Goal: Transaction & Acquisition: Book appointment/travel/reservation

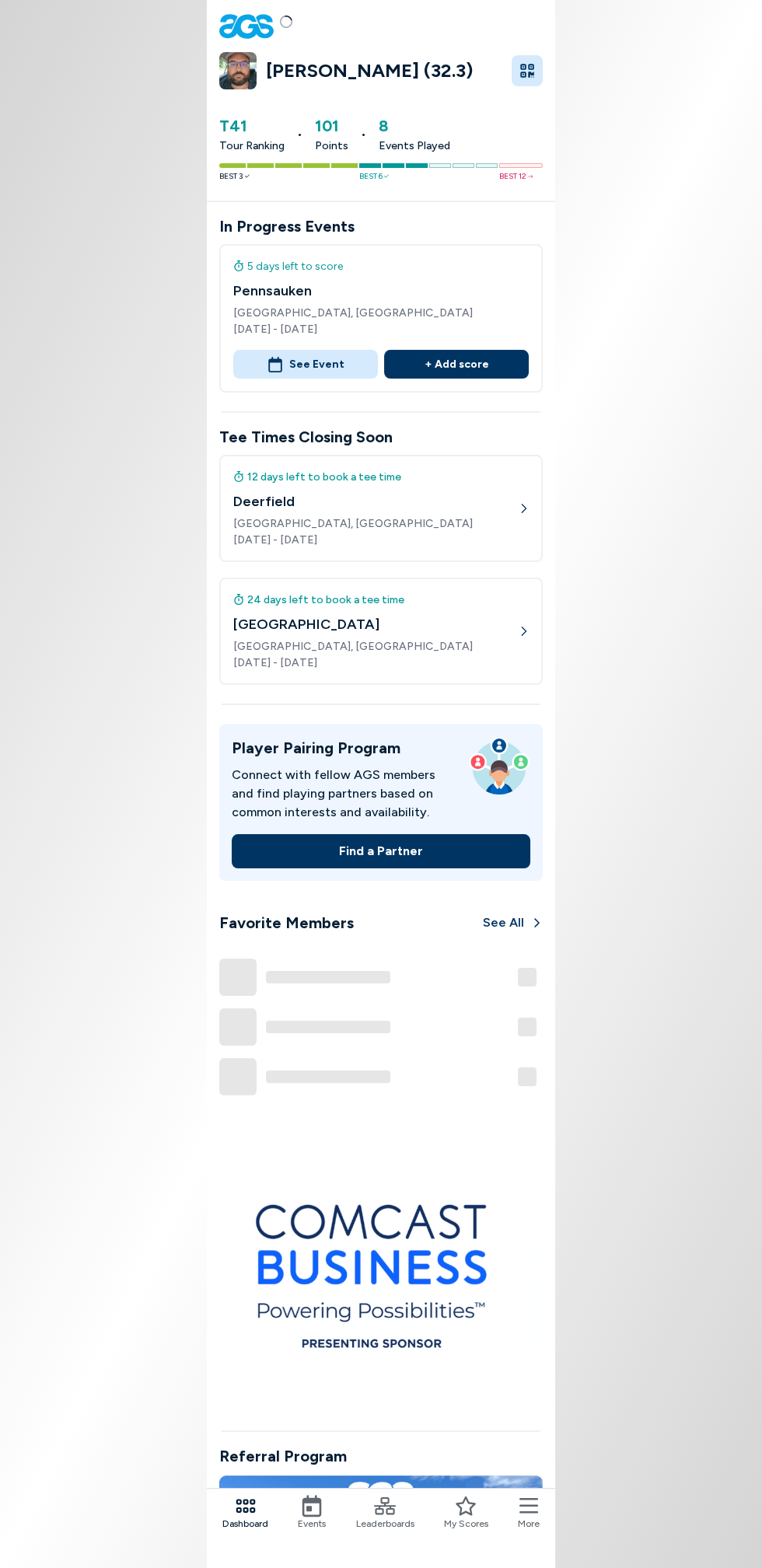
click at [317, 1524] on span "Events" at bounding box center [312, 1524] width 28 height 14
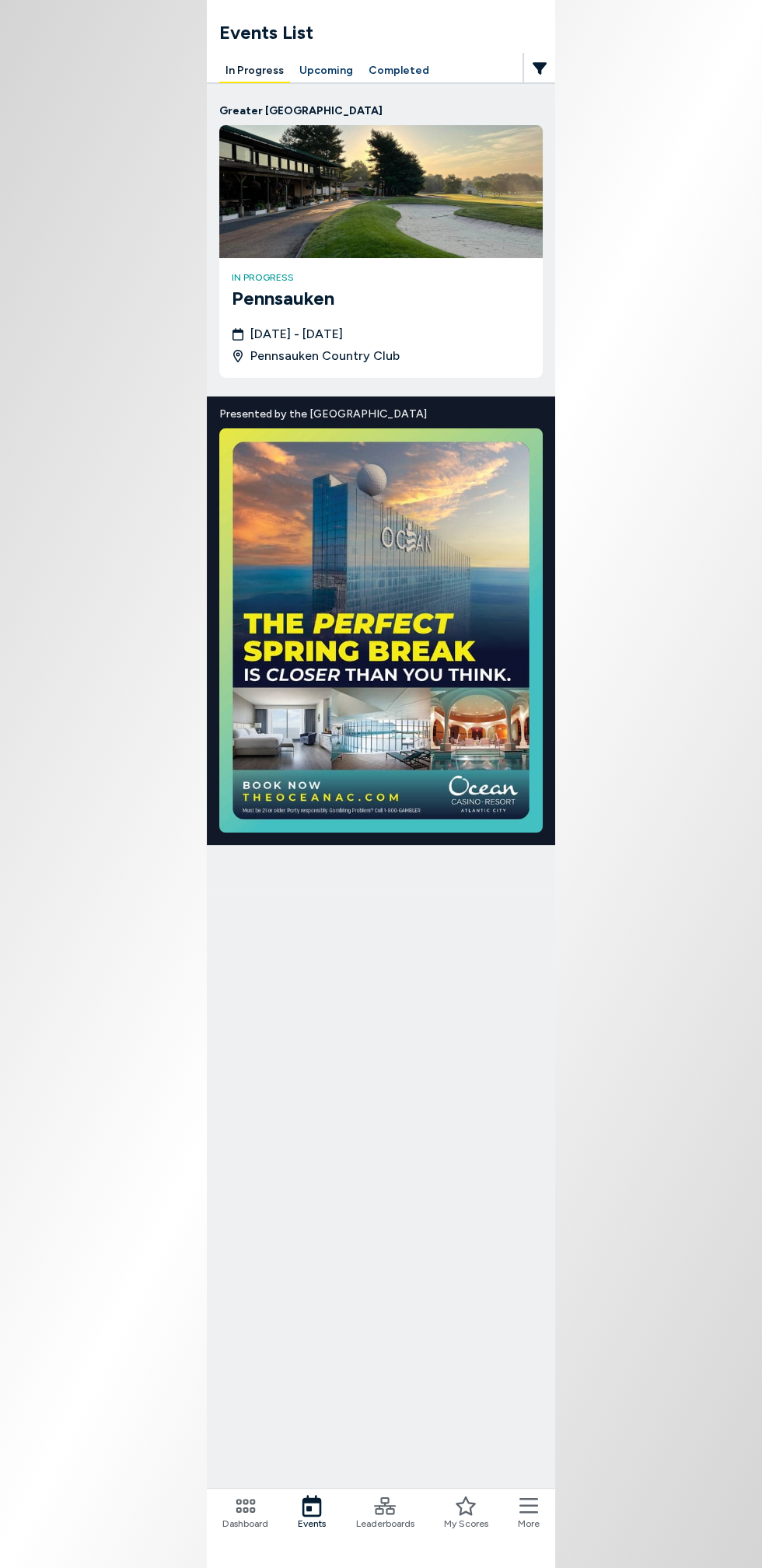
click at [328, 65] on button "Upcoming" at bounding box center [326, 71] width 66 height 24
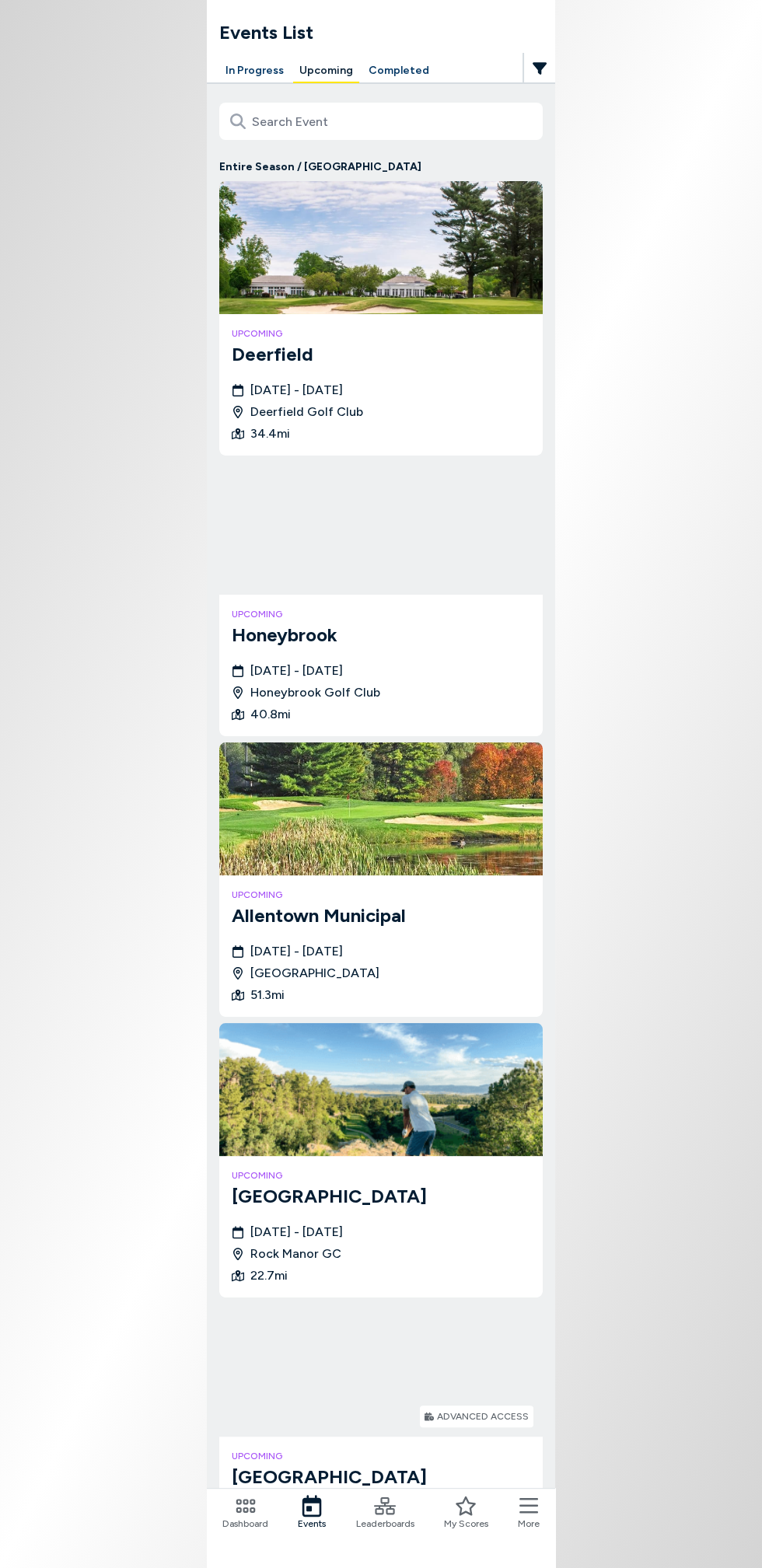
scroll to position [130, 0]
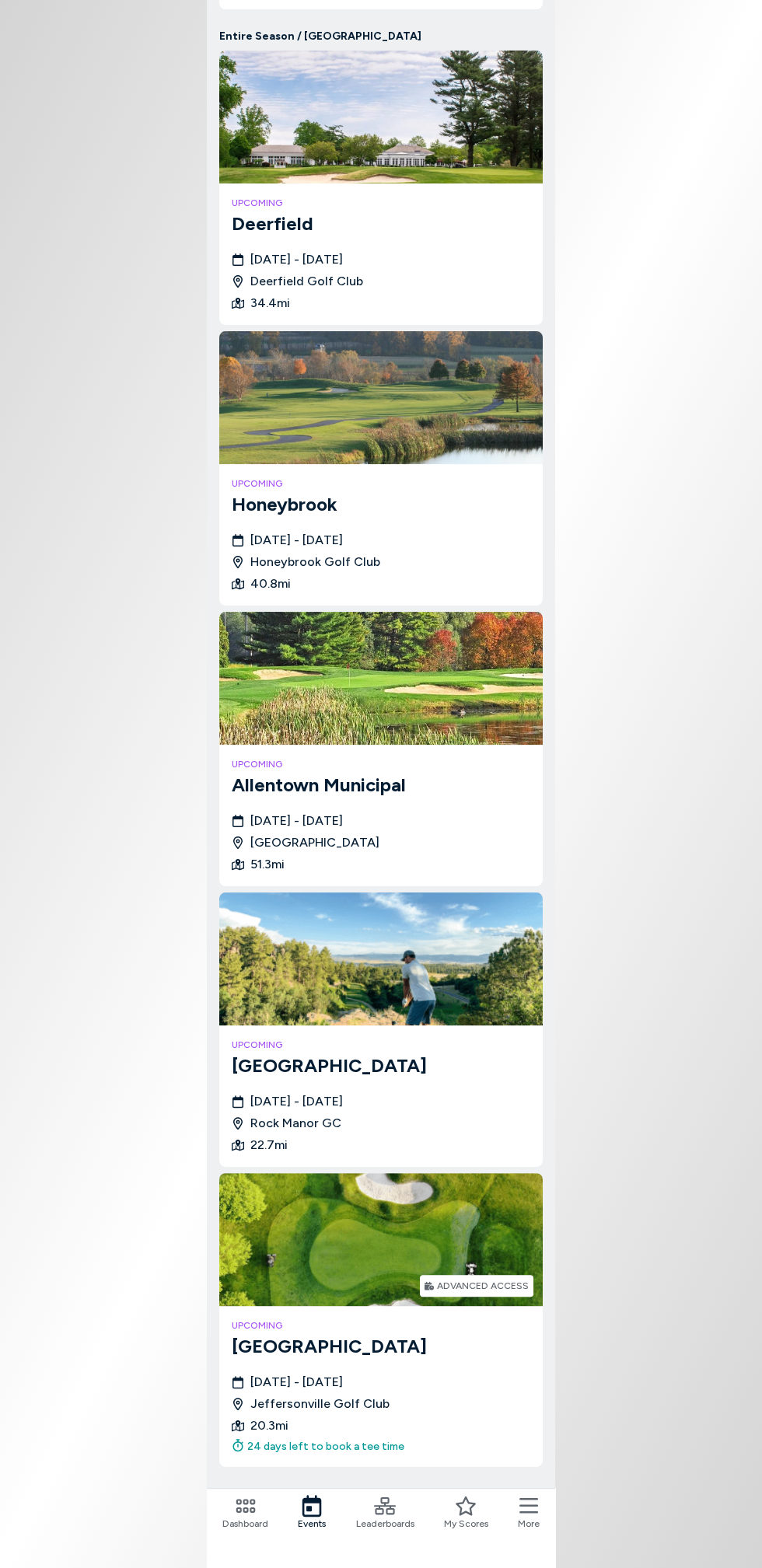
click at [304, 683] on img at bounding box center [381, 678] width 324 height 133
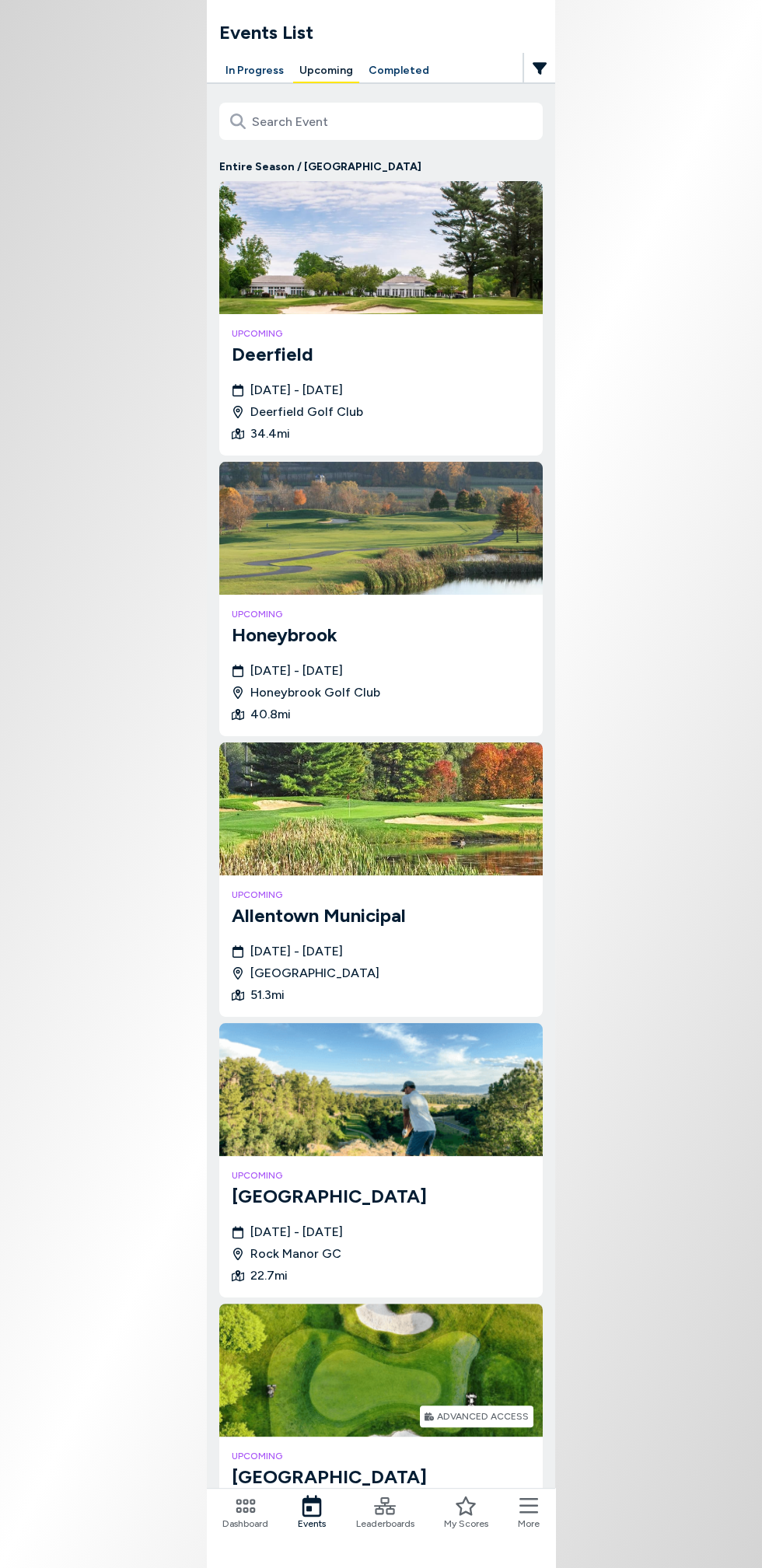
click at [341, 816] on img at bounding box center [381, 808] width 324 height 133
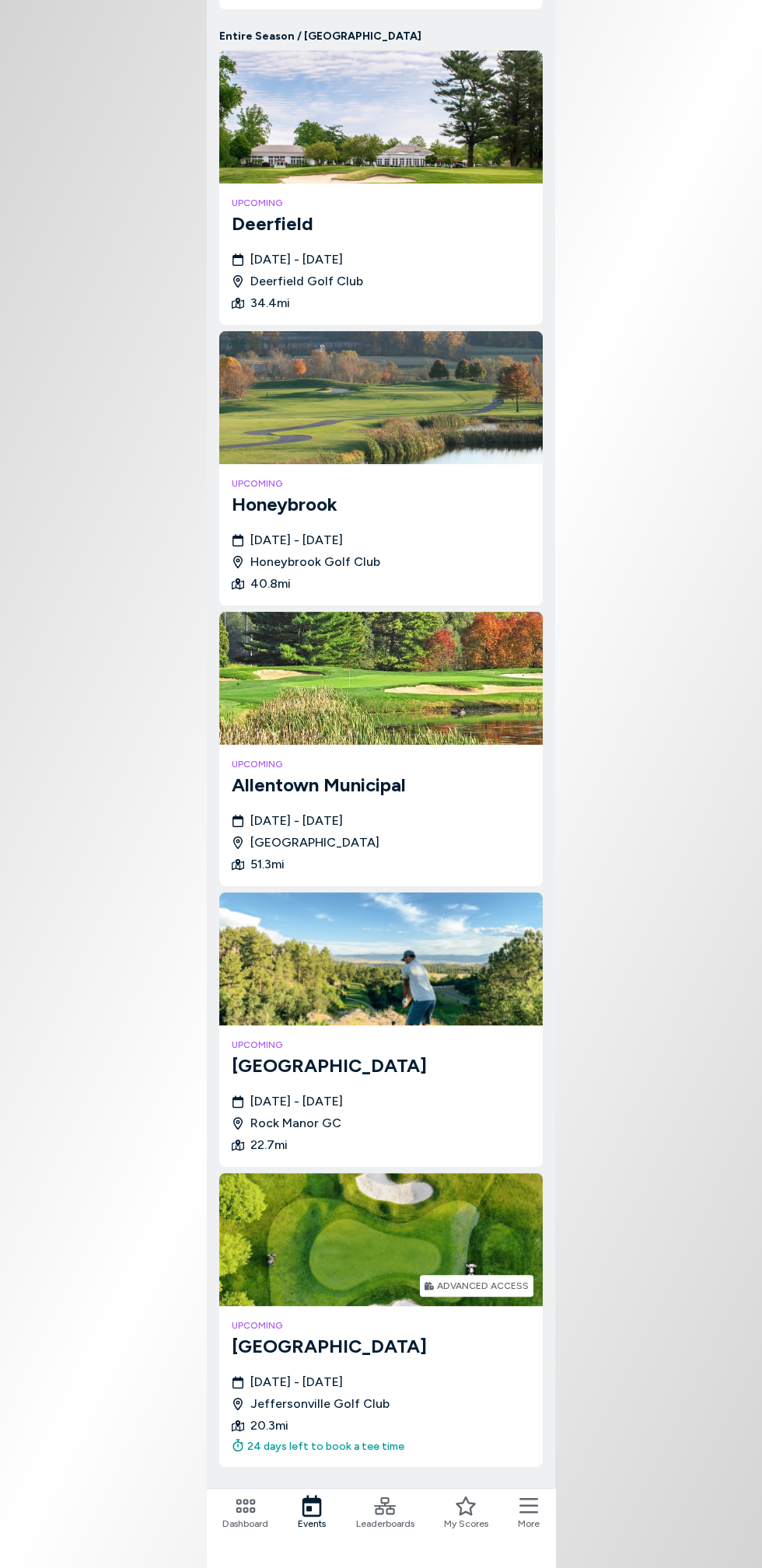
click at [324, 1241] on img at bounding box center [381, 1239] width 324 height 133
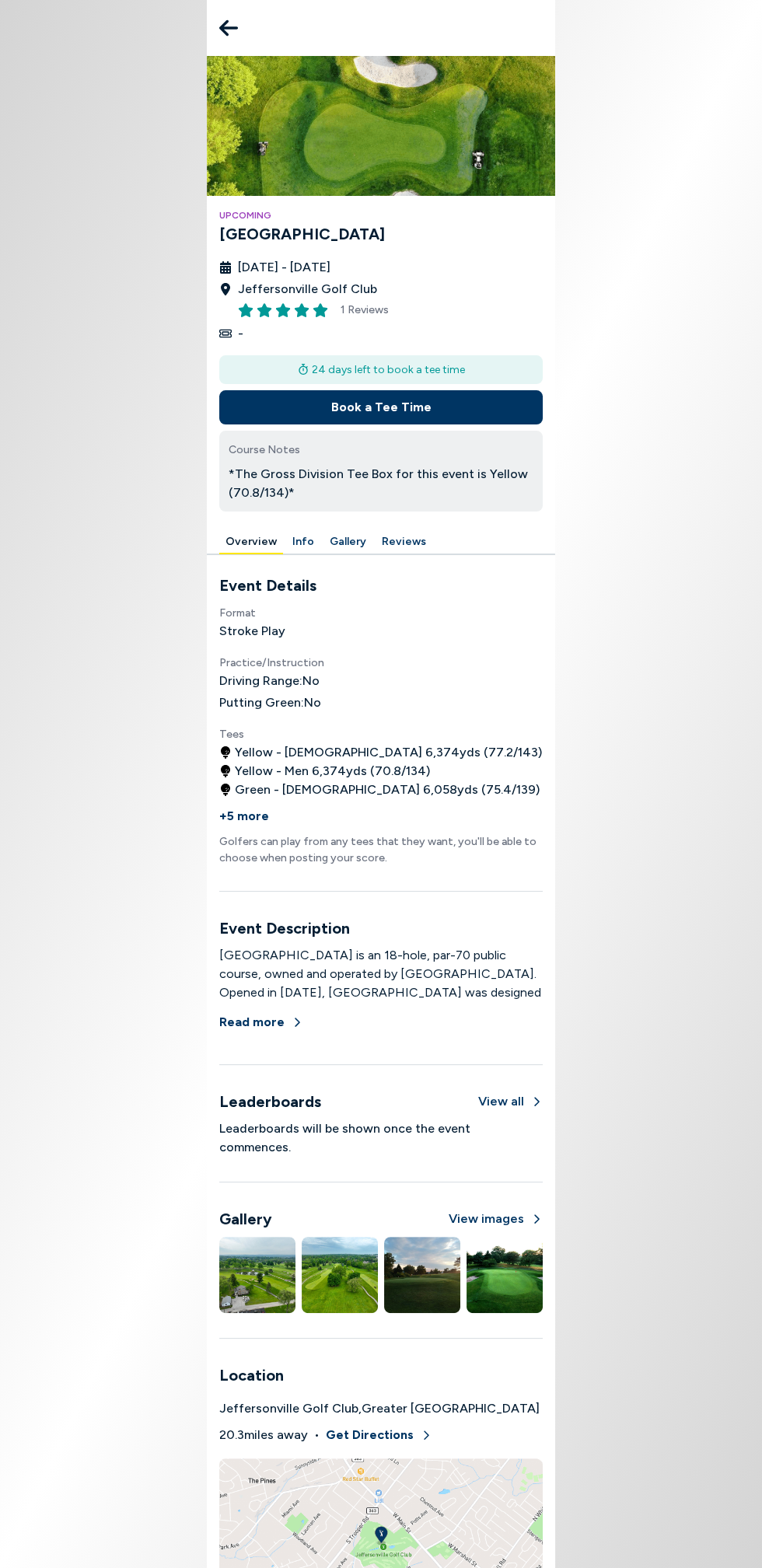
click at [272, 415] on button "Book a Tee Time" at bounding box center [381, 407] width 324 height 34
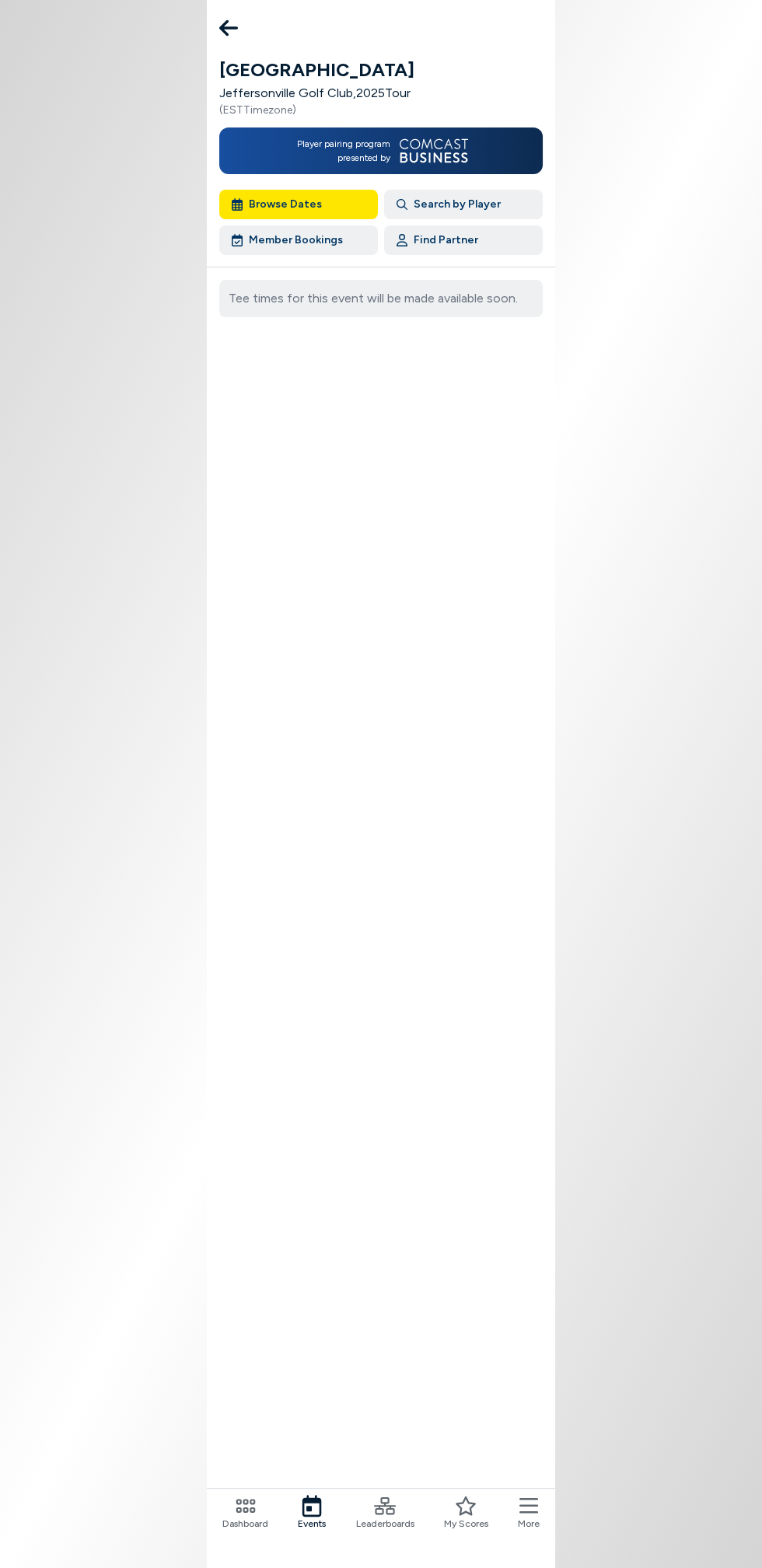
click at [228, 27] on icon at bounding box center [228, 28] width 18 height 16
